Goal: Transaction & Acquisition: Subscribe to service/newsletter

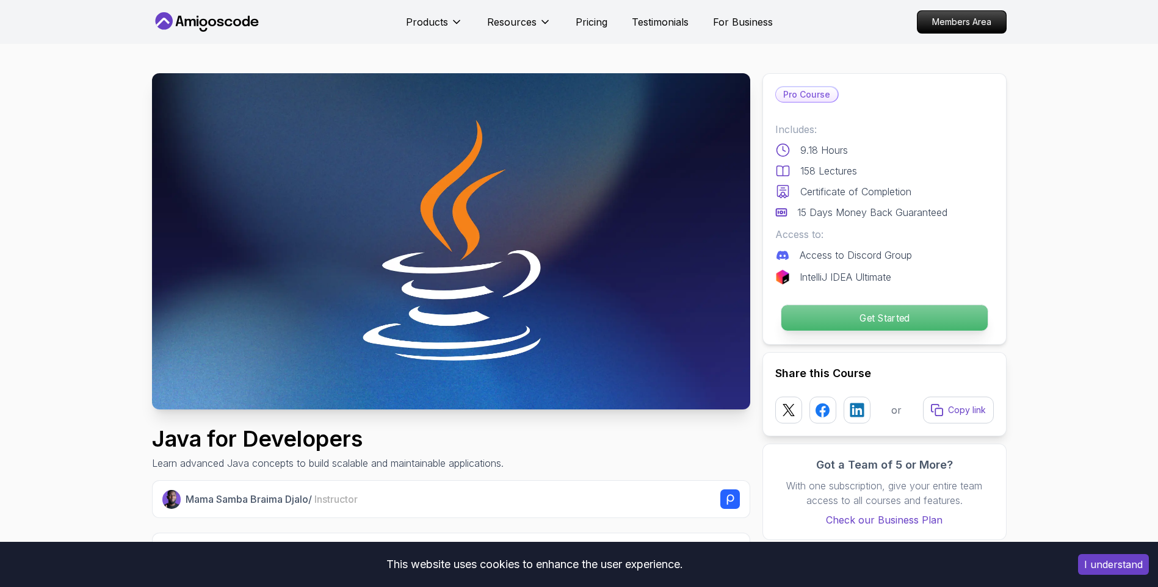
click at [916, 324] on p "Get Started" at bounding box center [884, 318] width 206 height 26
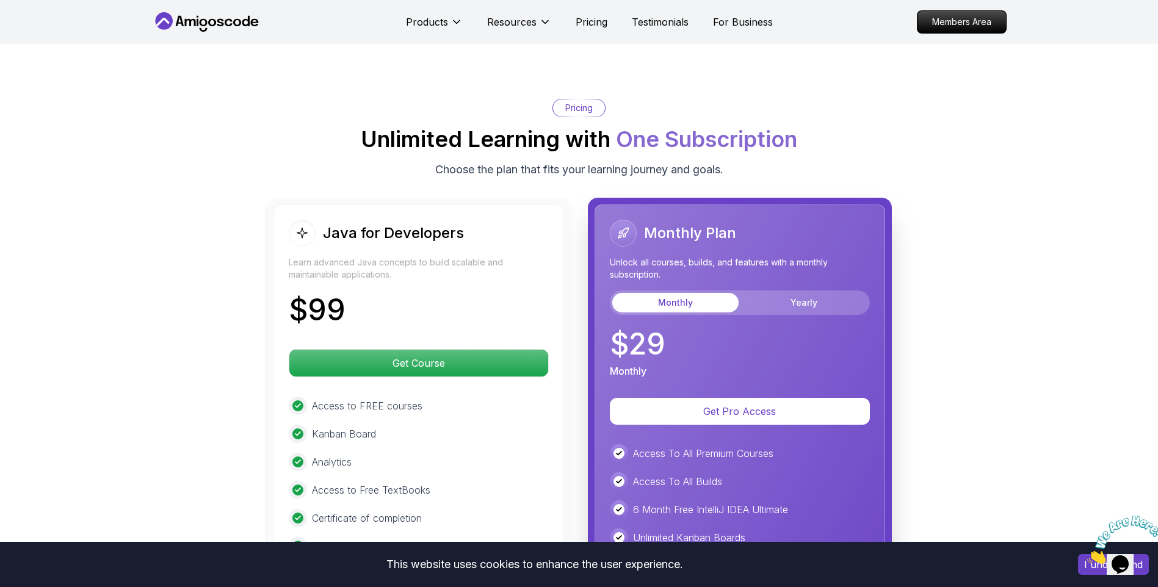
scroll to position [2842, 0]
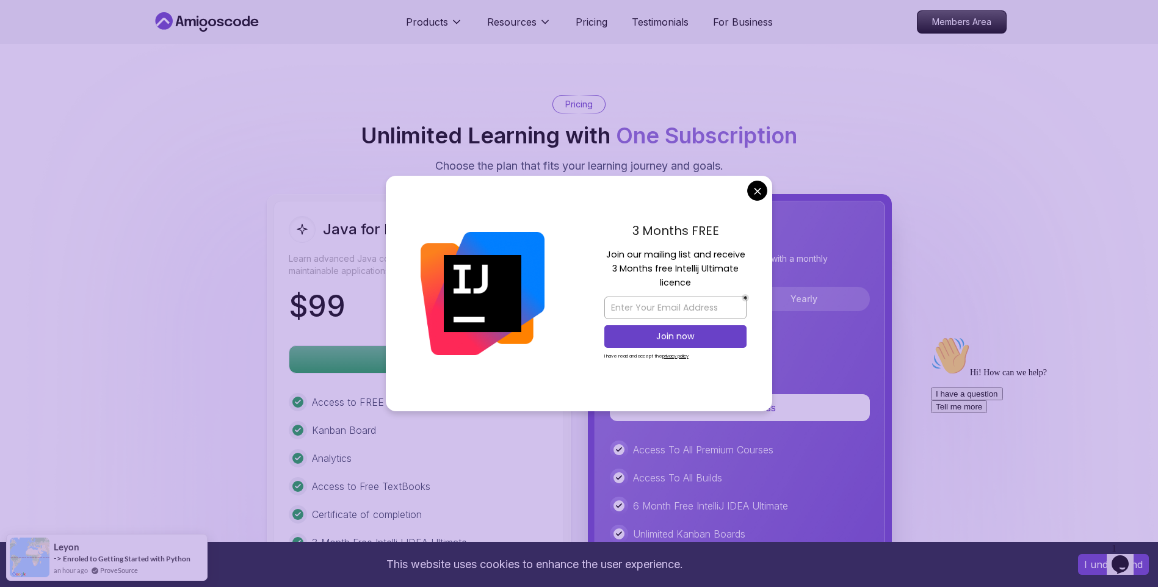
click at [885, 266] on div "Monthly Plan Unlock all courses, builds, and features with a monthly subscripti…" at bounding box center [740, 464] width 304 height 540
click at [766, 208] on div "3 Months FREE Join our mailing list and receive 3 Months free Intellij Ultimate…" at bounding box center [676, 294] width 194 height 236
click at [762, 206] on div "3 Months FREE Join our mailing list and receive 3 Months free Intellij Ultimate…" at bounding box center [676, 294] width 194 height 236
click at [761, 204] on div "3 Months FREE Join our mailing list and receive 3 Months free Intellij Ultimate…" at bounding box center [676, 294] width 194 height 236
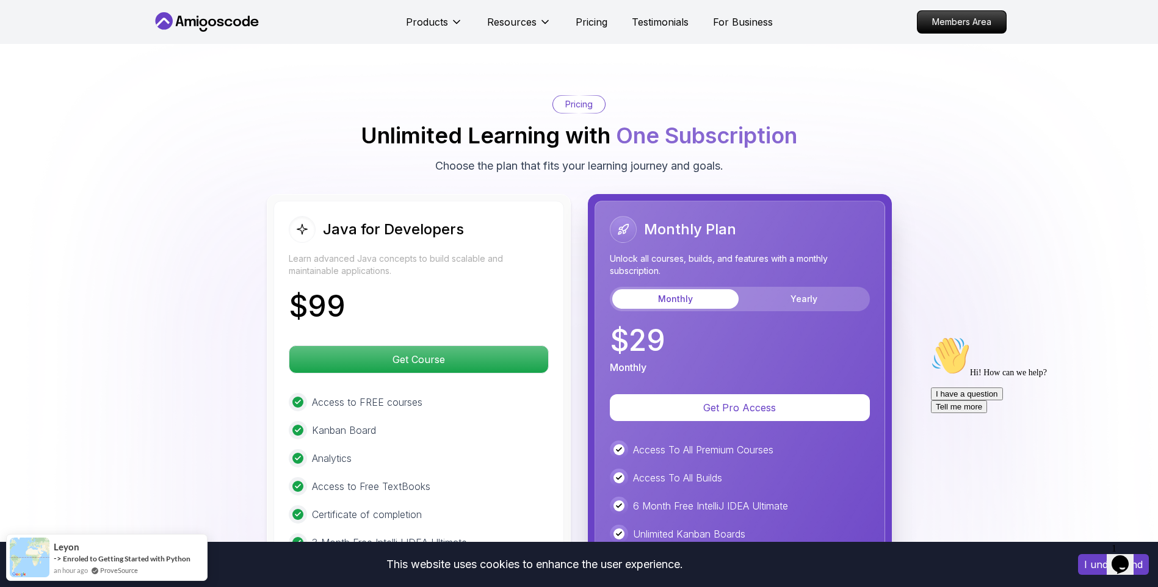
click at [759, 197] on body "This website uses cookies to enhance the user experience. I understand Products…" at bounding box center [579, 258] width 1158 height 6201
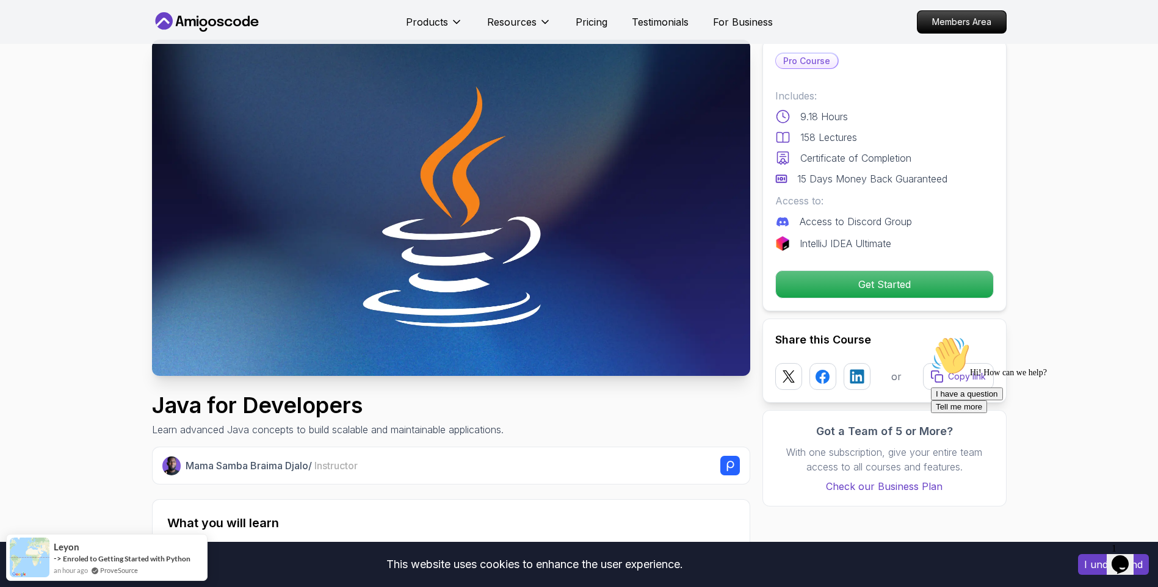
scroll to position [0, 0]
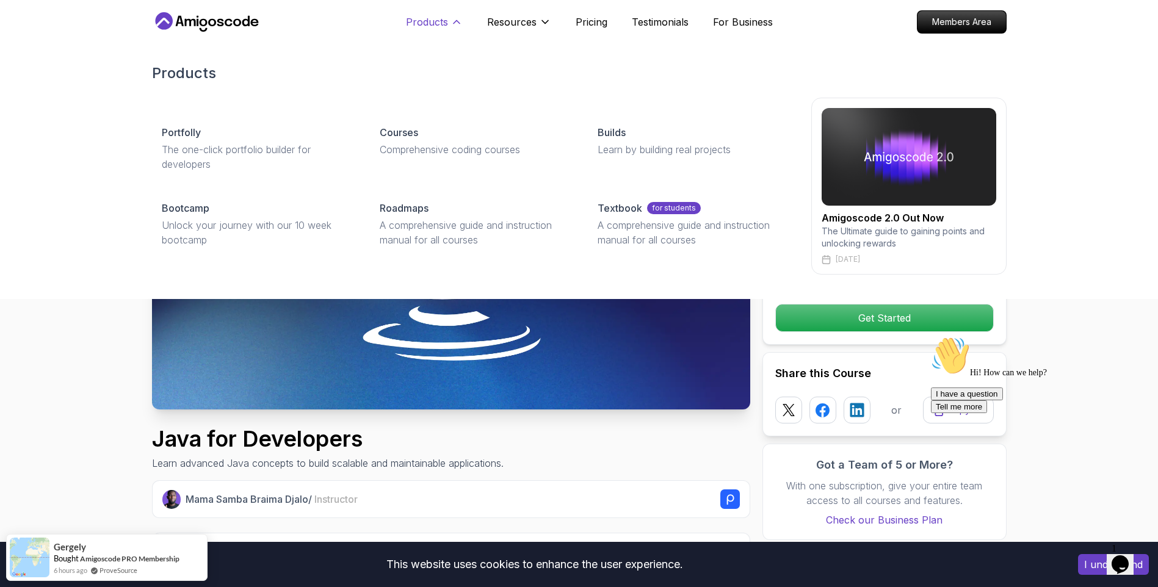
click at [458, 34] on button "Products" at bounding box center [434, 27] width 57 height 24
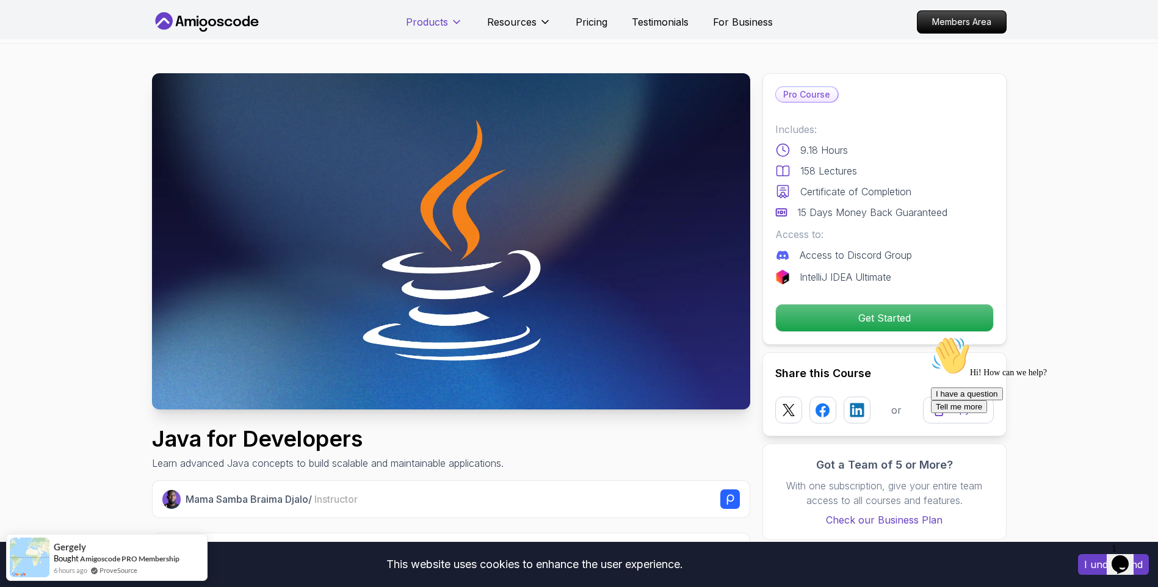
click at [458, 34] on button "Products" at bounding box center [434, 27] width 57 height 24
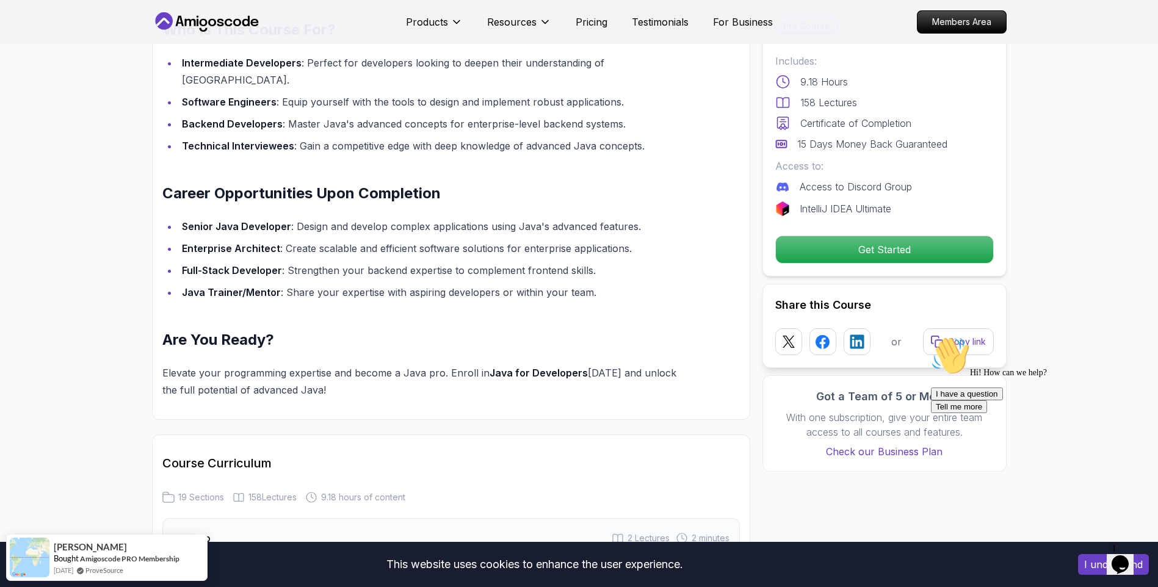
scroll to position [1633, 0]
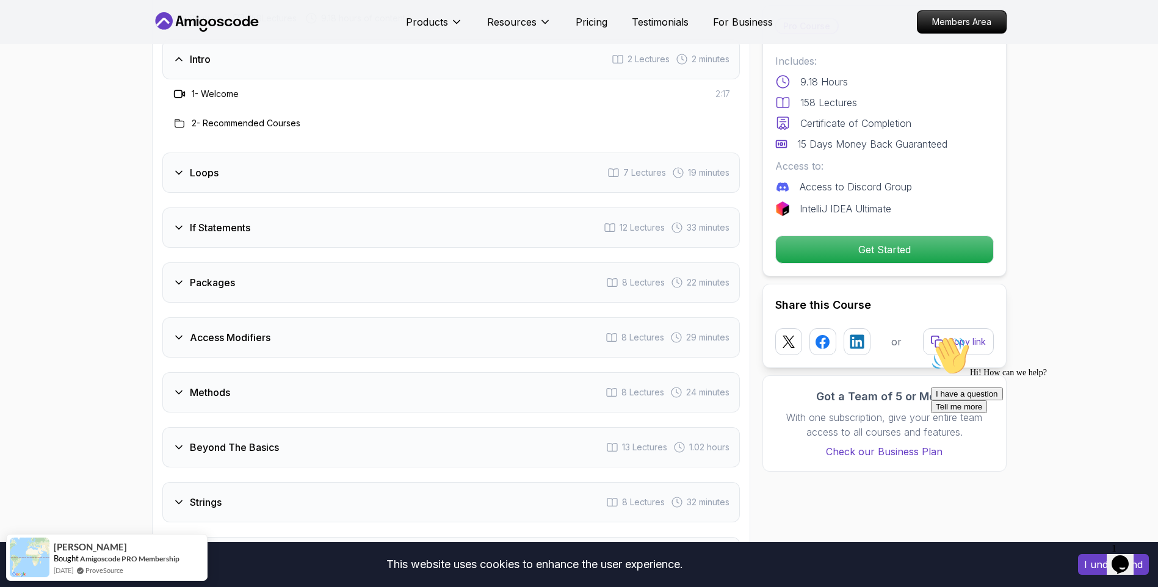
drag, startPoint x: 1167, startPoint y: 155, endPoint x: 1167, endPoint y: 201, distance: 45.8
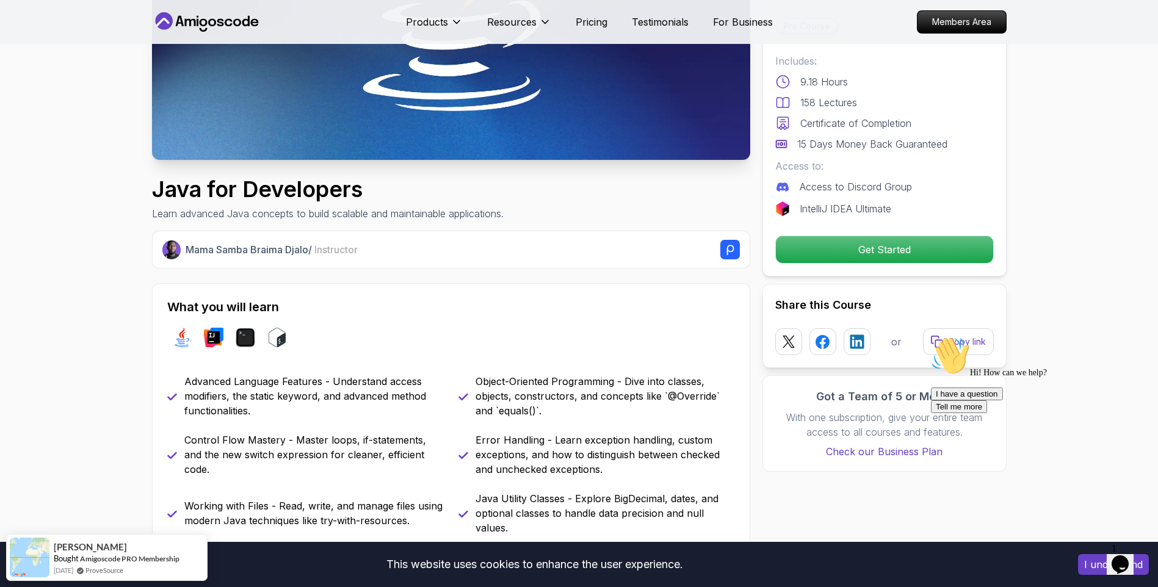
scroll to position [175, 0]
